Goal: Task Accomplishment & Management: Use online tool/utility

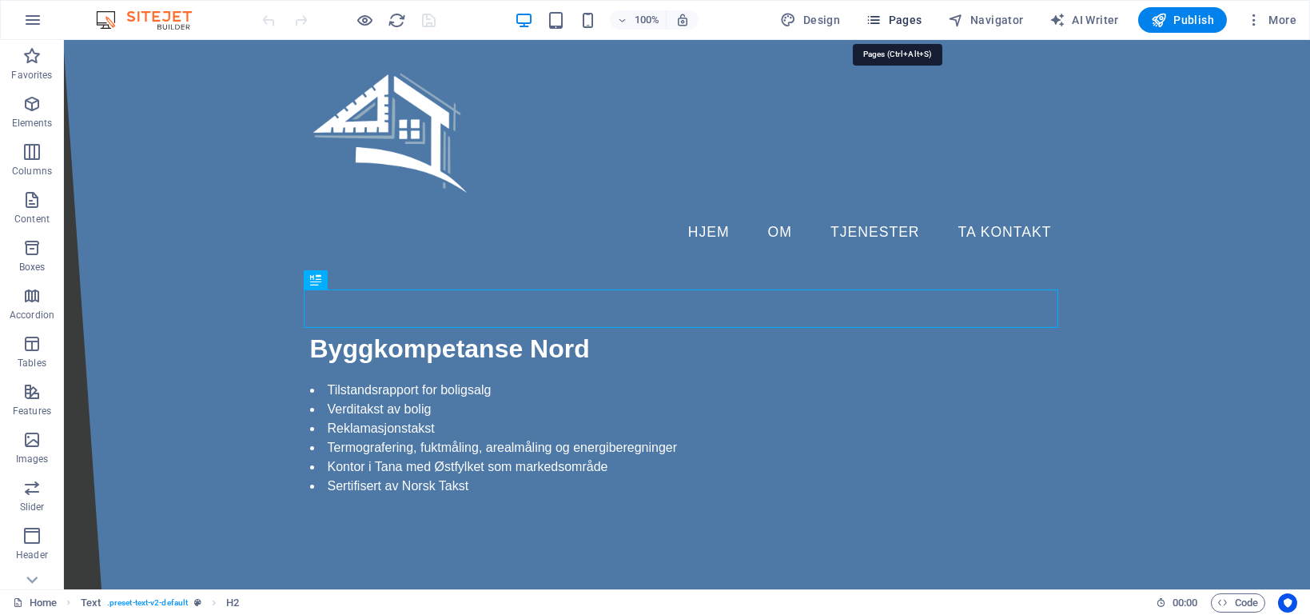
click at [910, 20] on span "Pages" at bounding box center [894, 20] width 56 height 16
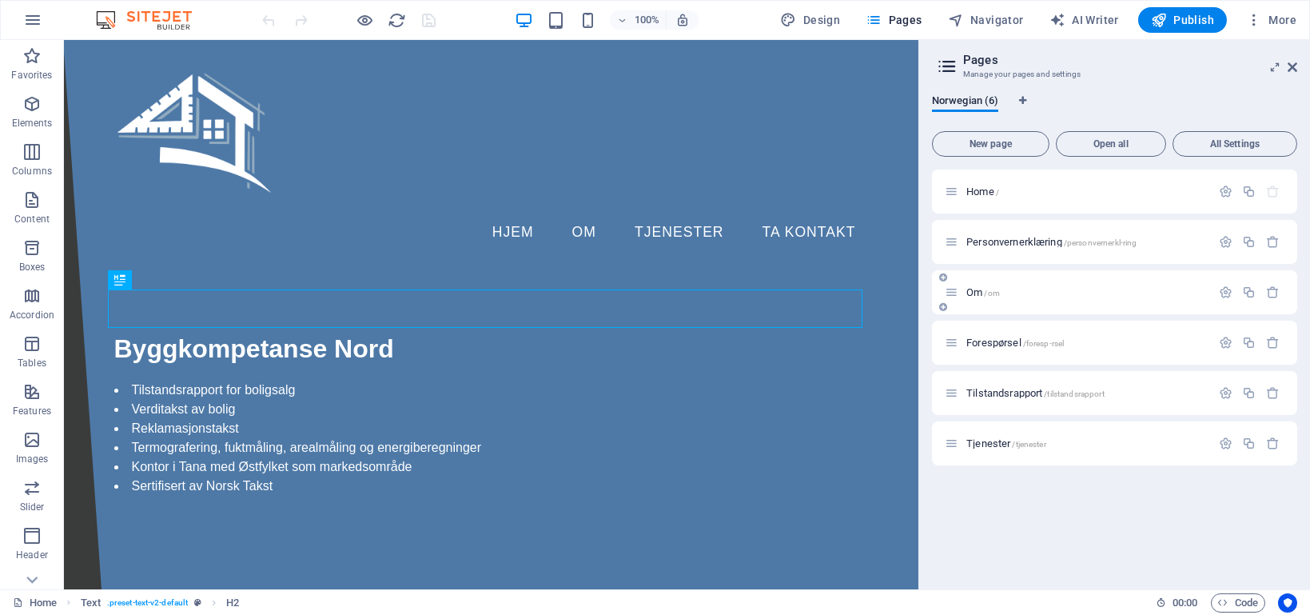
click at [1039, 302] on div "Om /om" at bounding box center [1114, 292] width 365 height 44
click at [990, 293] on span "/om" at bounding box center [991, 293] width 15 height 9
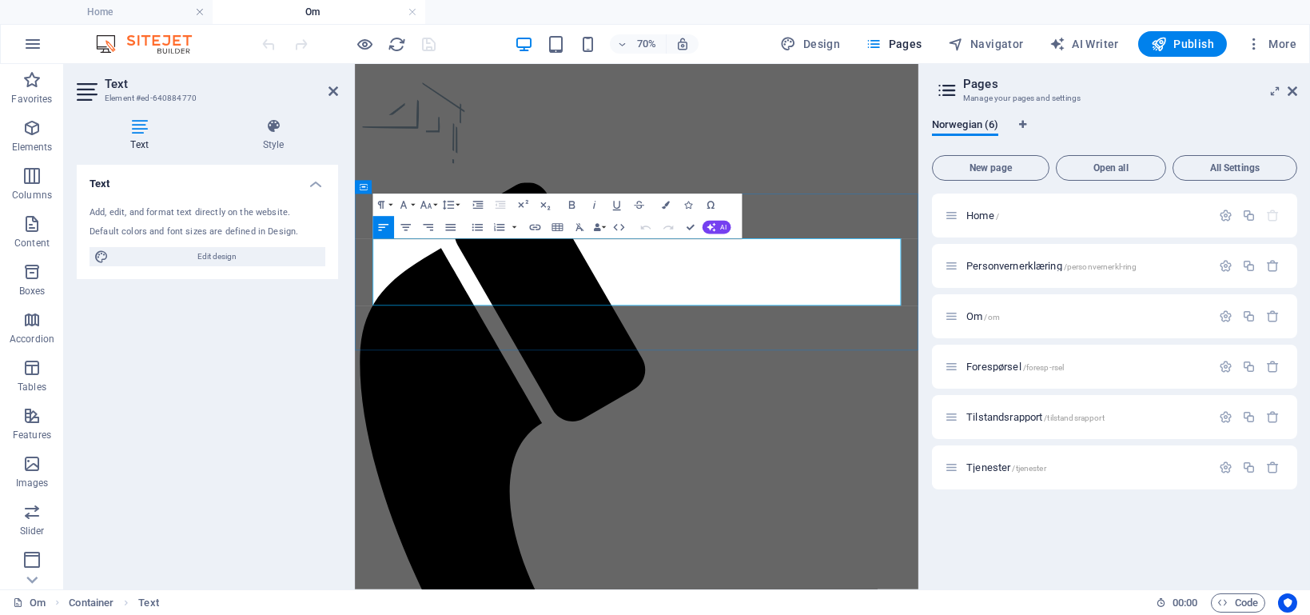
drag, startPoint x: 645, startPoint y: 328, endPoint x: 545, endPoint y: 403, distance: 125.0
drag, startPoint x: 675, startPoint y: 379, endPoint x: 714, endPoint y: 372, distance: 39.7
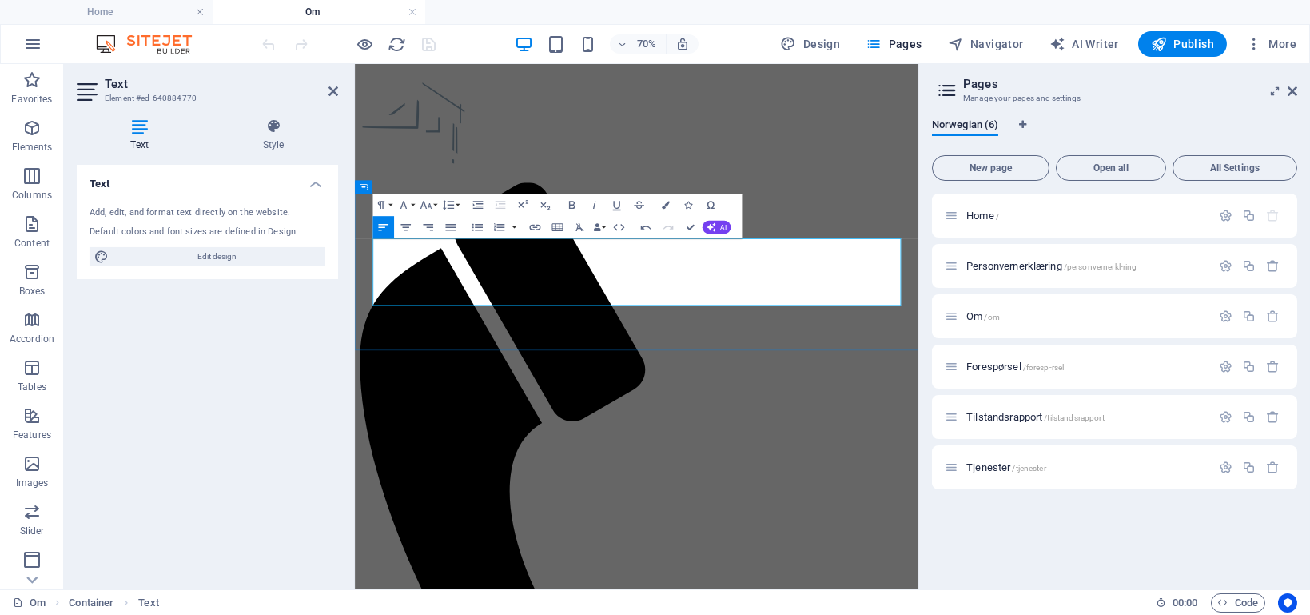
drag, startPoint x: 682, startPoint y: 384, endPoint x: 698, endPoint y: 408, distance: 29.5
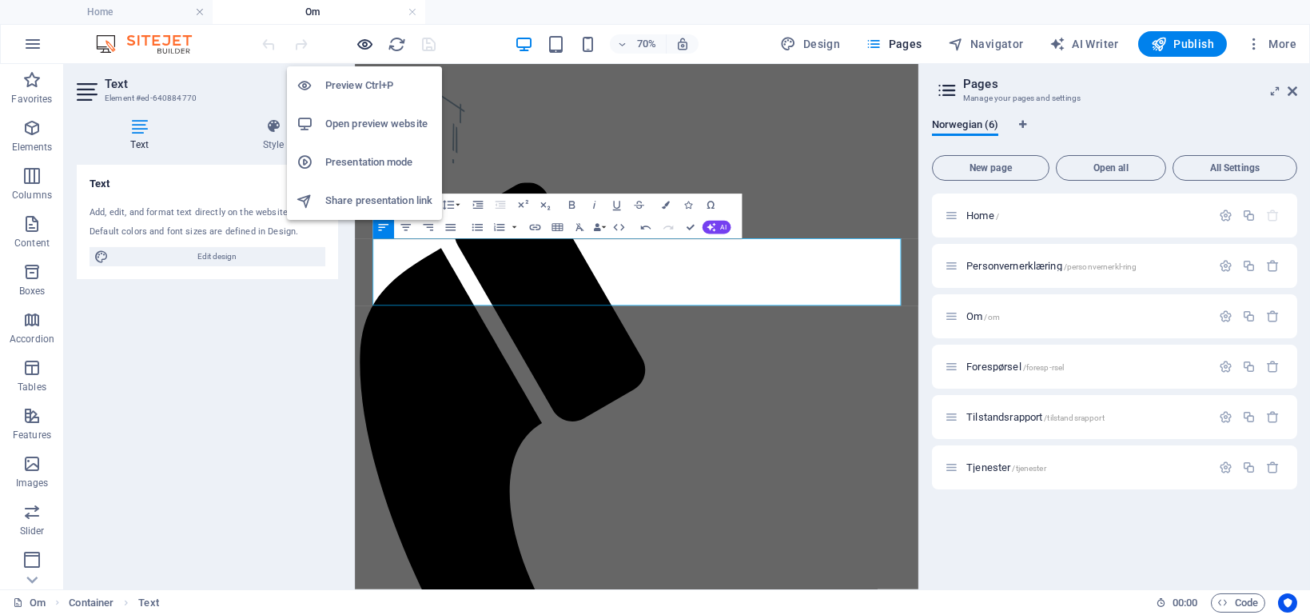
click at [366, 45] on icon "button" at bounding box center [365, 44] width 18 height 18
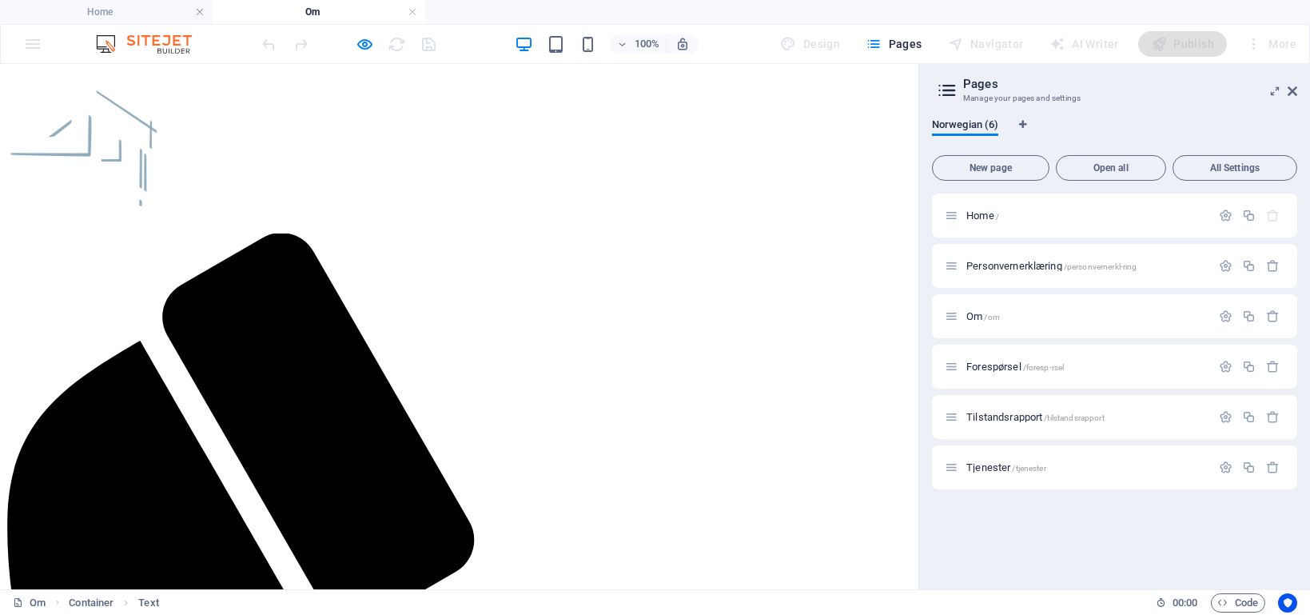
click at [428, 46] on div at bounding box center [349, 44] width 179 height 26
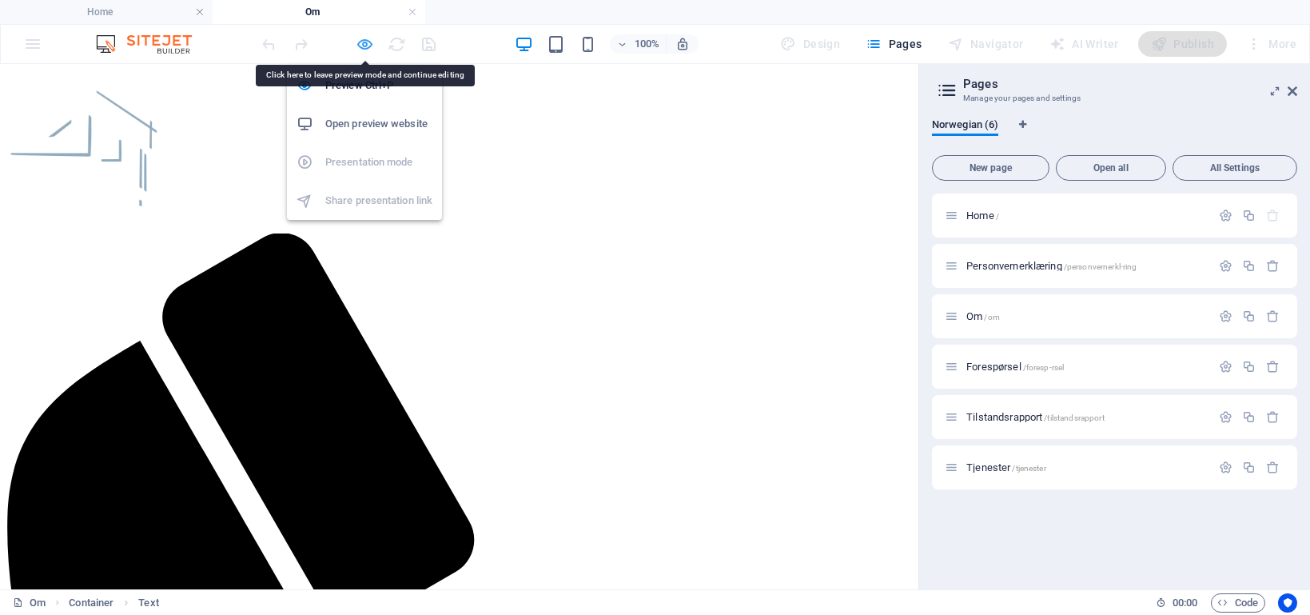
click at [369, 38] on icon "button" at bounding box center [365, 44] width 18 height 18
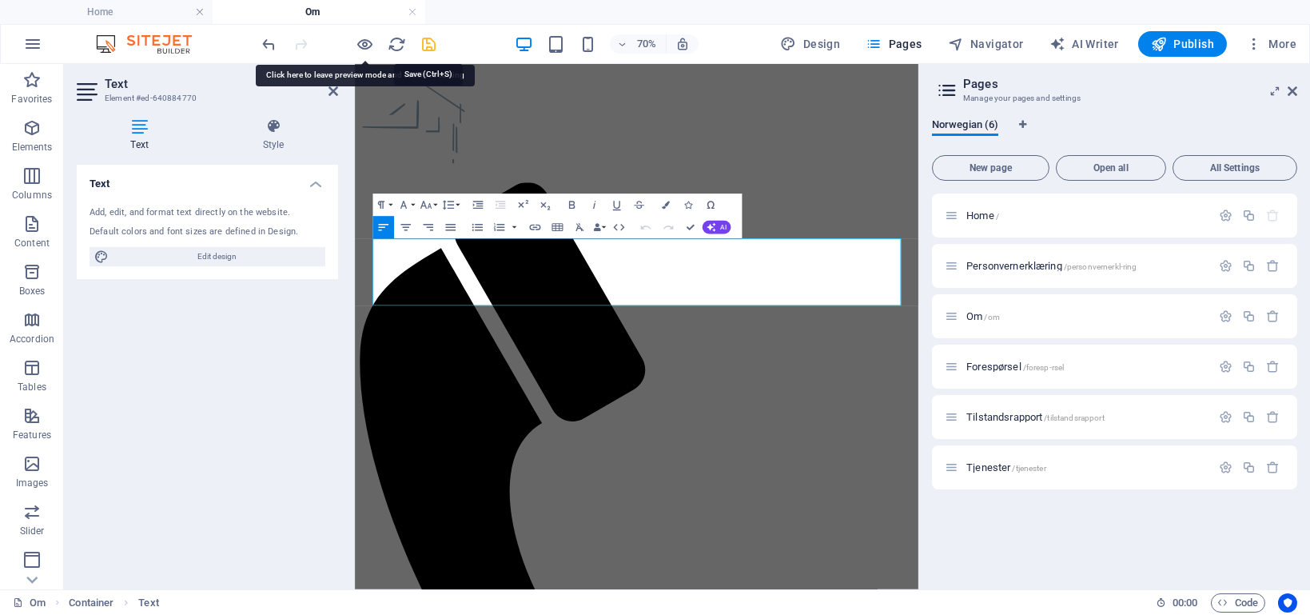
drag, startPoint x: 428, startPoint y: 36, endPoint x: 88, endPoint y: 53, distance: 340.1
click at [428, 36] on icon "save" at bounding box center [429, 44] width 18 height 18
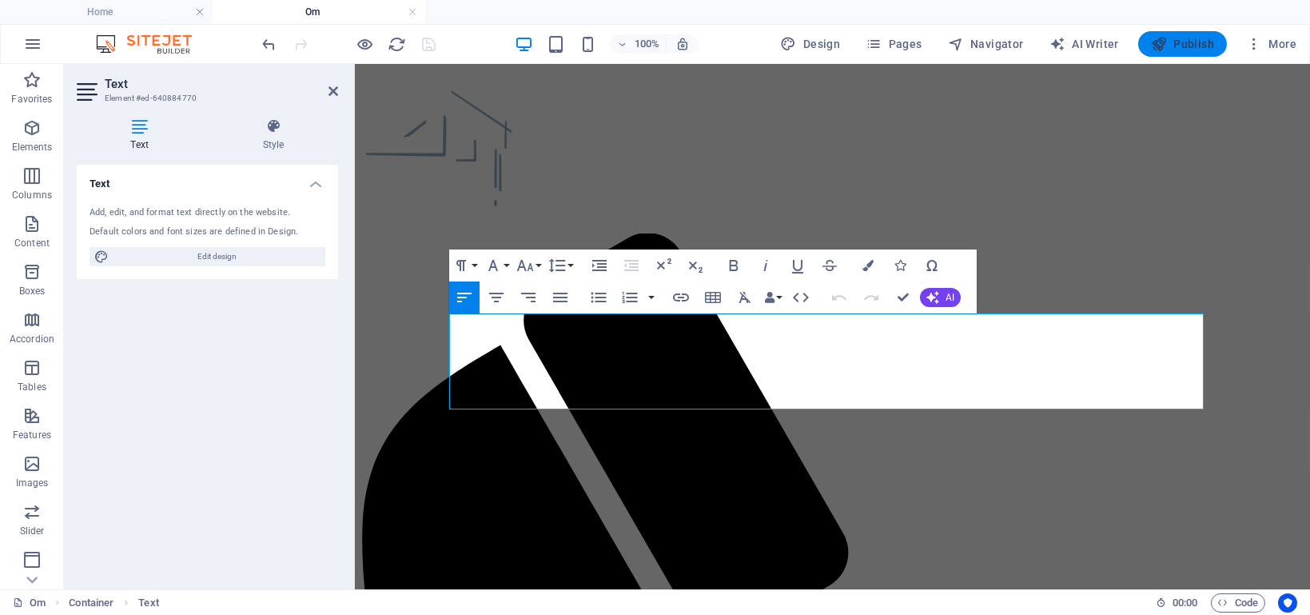
click at [1172, 42] on span "Publish" at bounding box center [1182, 44] width 63 height 16
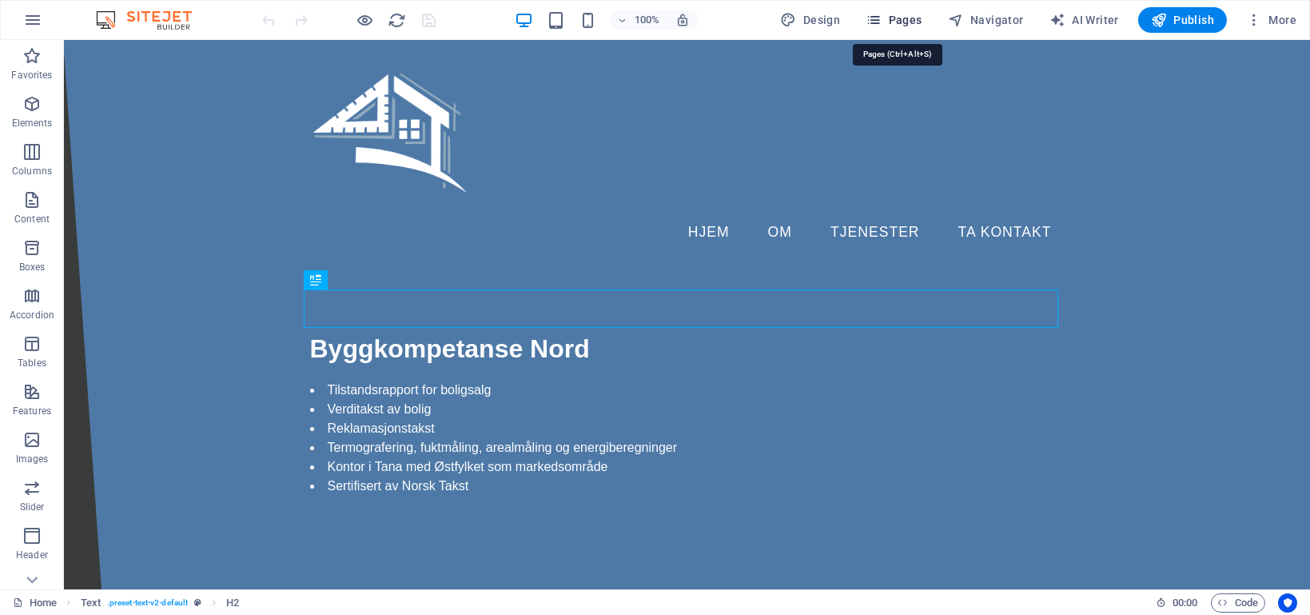
click at [890, 18] on span "Pages" at bounding box center [894, 20] width 56 height 16
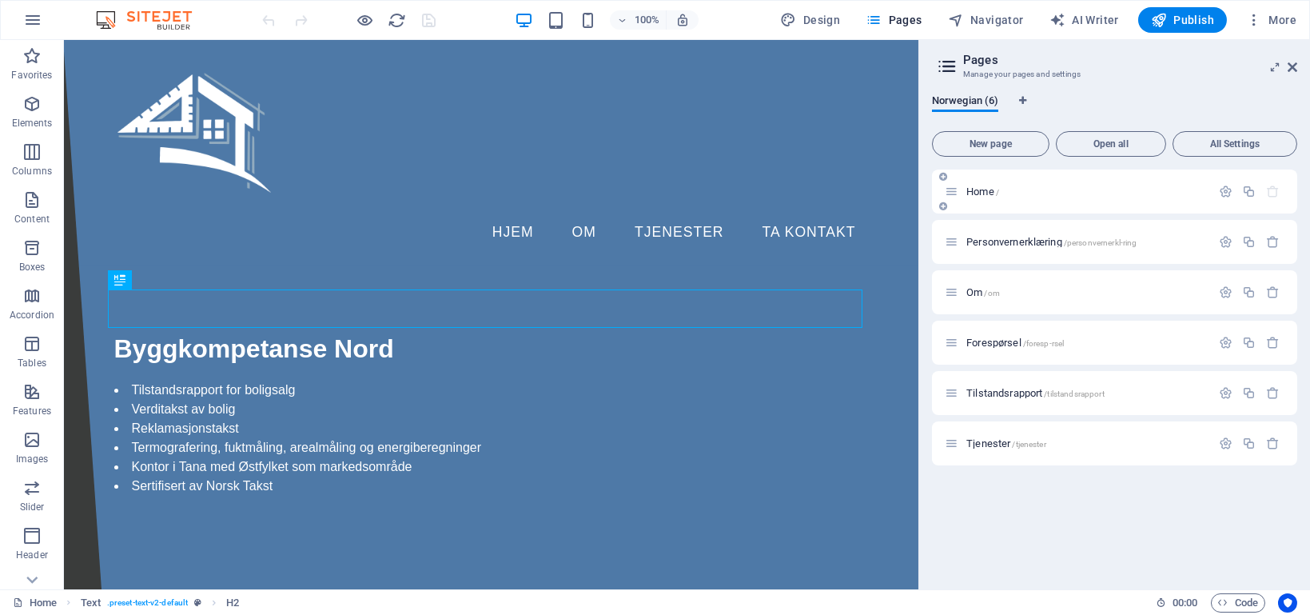
click at [1000, 192] on p "Home /" at bounding box center [1086, 191] width 240 height 10
click at [984, 192] on span "Home /" at bounding box center [982, 191] width 33 height 12
click at [992, 301] on div "Om /om" at bounding box center [1114, 292] width 365 height 44
click at [960, 287] on div "Om /om" at bounding box center [1078, 292] width 266 height 18
click at [971, 293] on span "Om /om" at bounding box center [983, 292] width 34 height 12
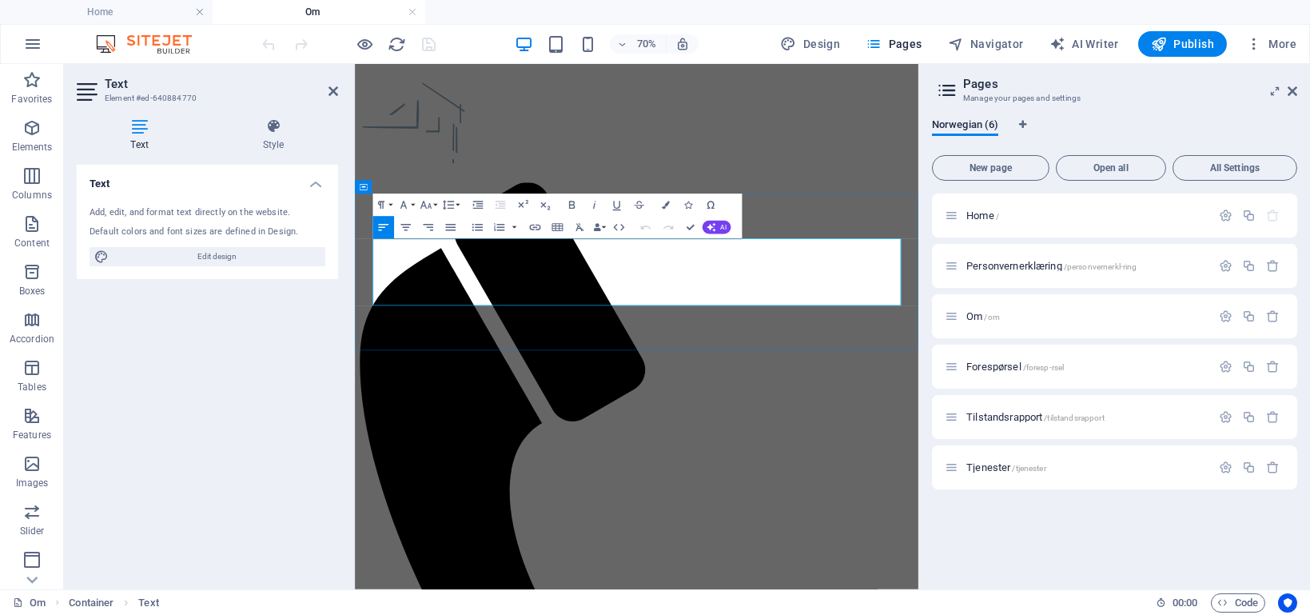
click at [1194, 48] on span "Publish" at bounding box center [1182, 44] width 63 height 16
